Goal: Consume media (video, audio): Consume media (video, audio)

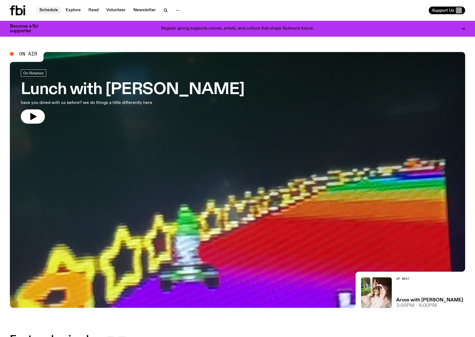
click at [48, 8] on link "Schedule" at bounding box center [48, 11] width 25 height 8
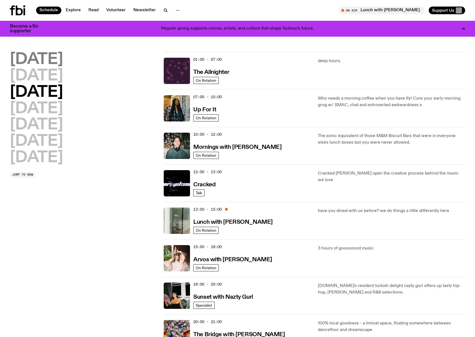
click at [51, 58] on h2 "[DATE]" at bounding box center [36, 59] width 53 height 15
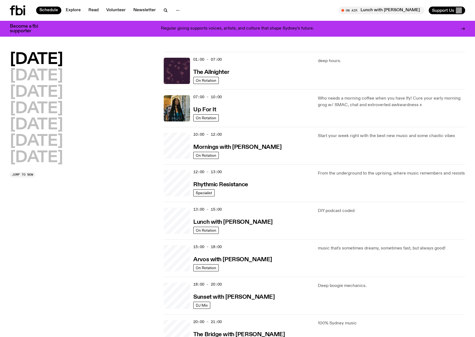
scroll to position [15, 0]
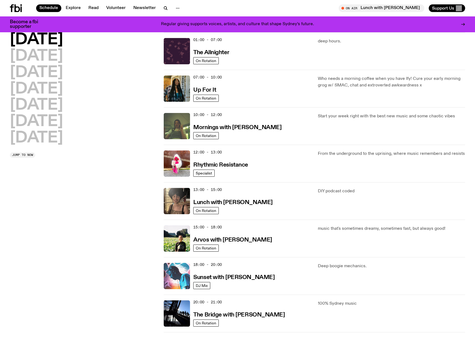
click at [180, 277] on img at bounding box center [177, 276] width 26 height 26
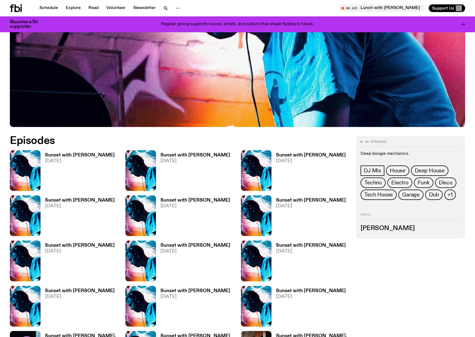
scroll to position [211, 0]
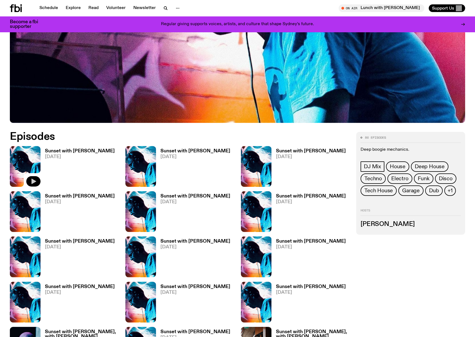
click at [36, 183] on icon "button" at bounding box center [33, 181] width 7 height 7
